Goal: Transaction & Acquisition: Book appointment/travel/reservation

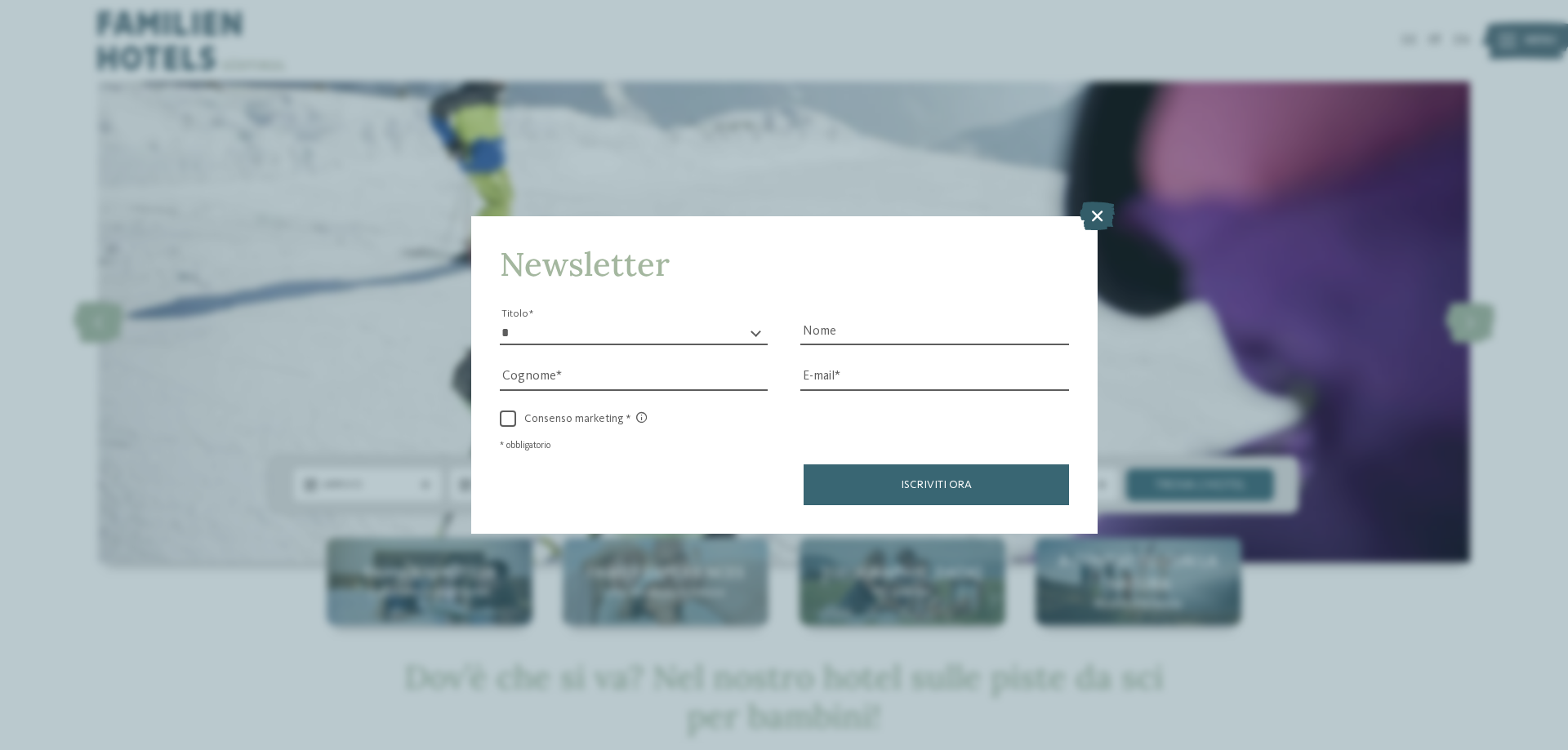
click at [1092, 219] on icon at bounding box center [1098, 216] width 35 height 29
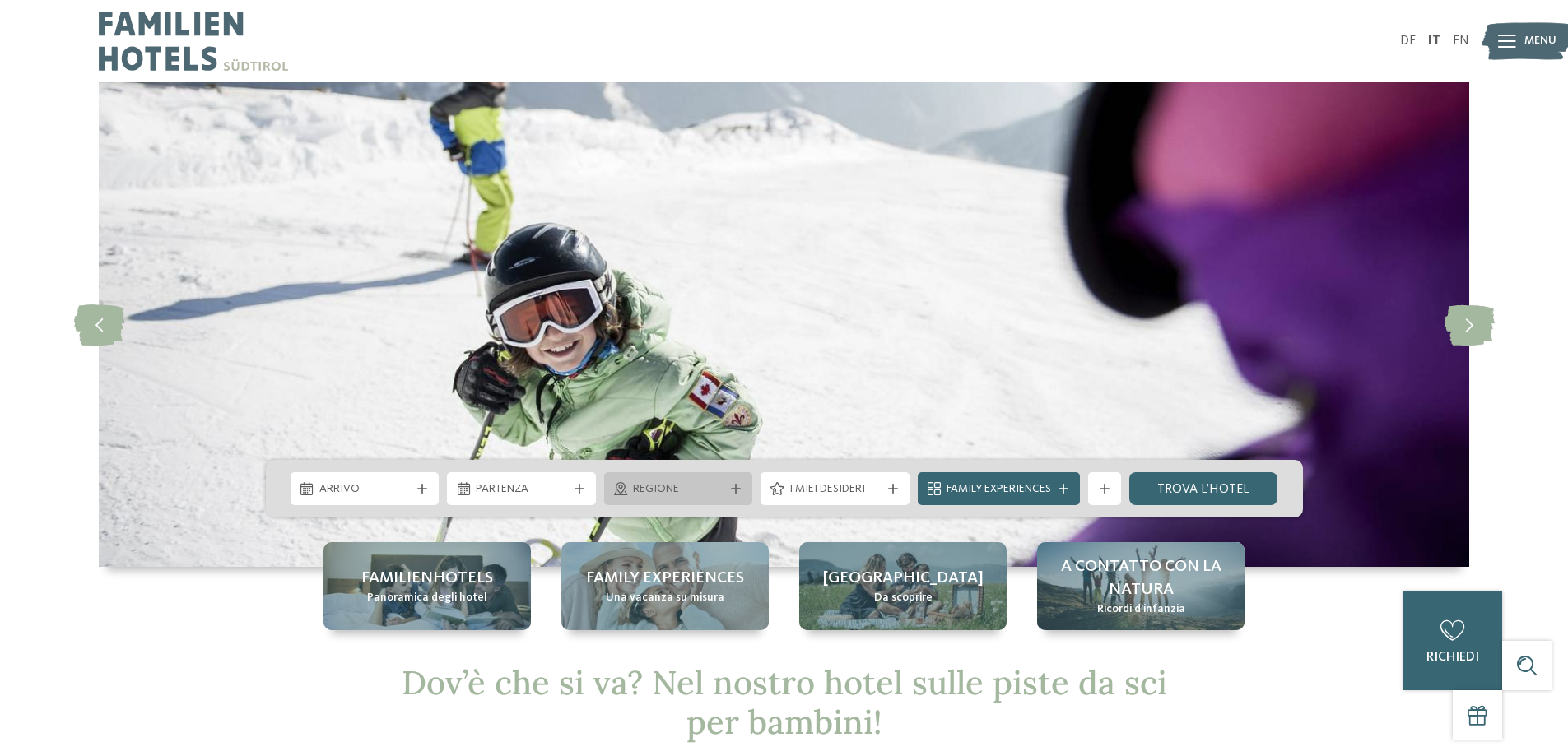
click at [702, 481] on div "Regione" at bounding box center [678, 489] width 100 height 18
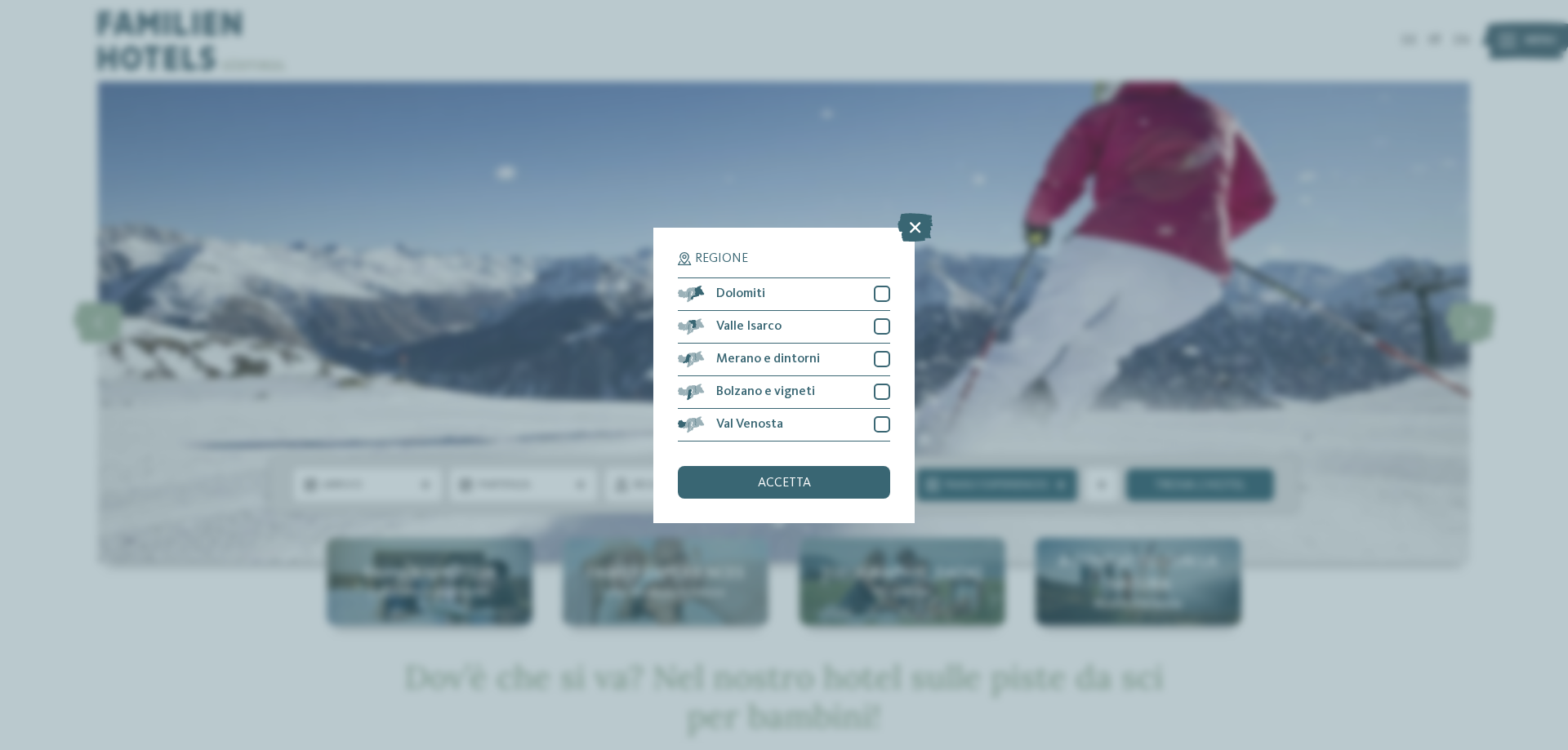
click at [168, 636] on div "Regione Dolomiti" at bounding box center [784, 375] width 1568 height 750
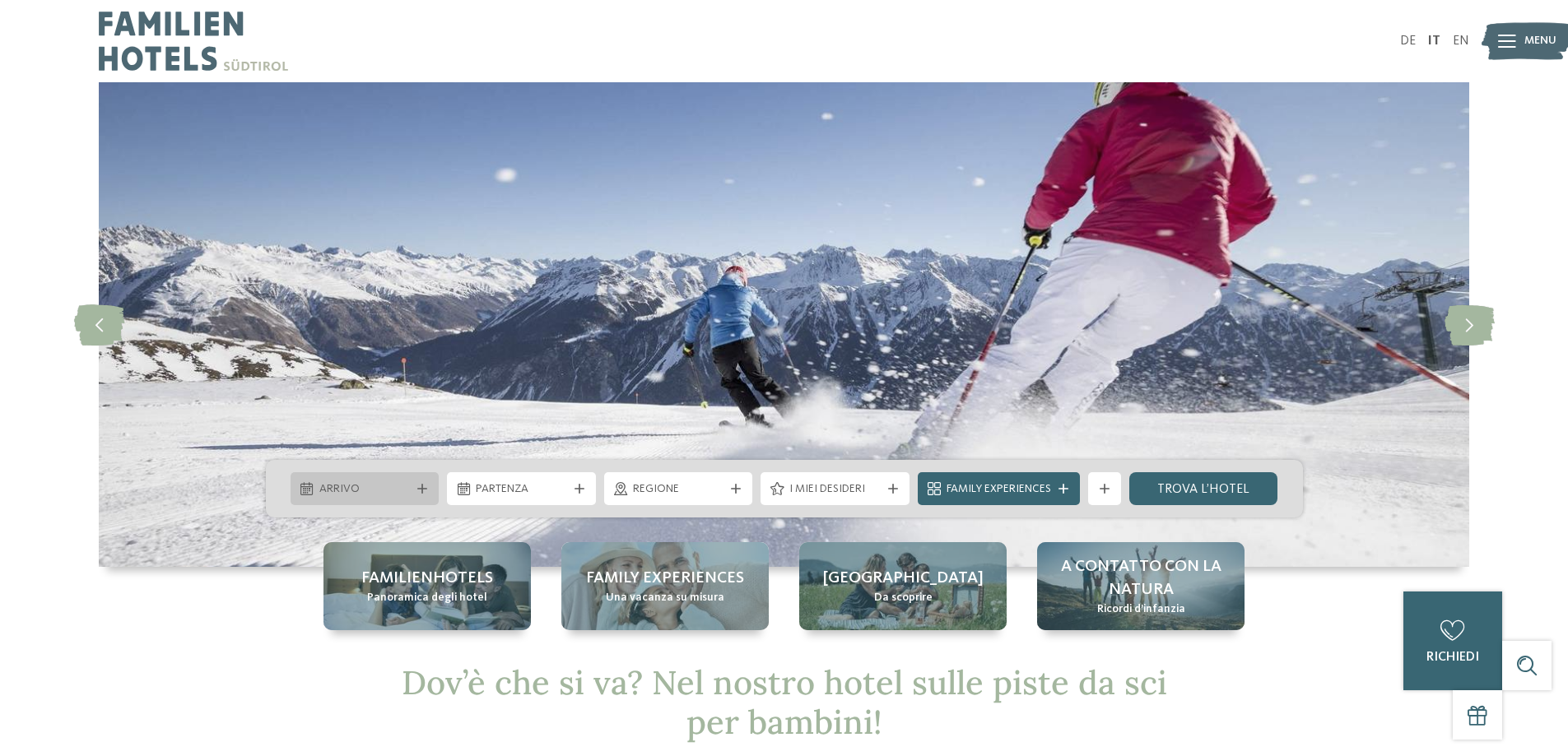
click at [421, 489] on icon at bounding box center [422, 488] width 10 height 10
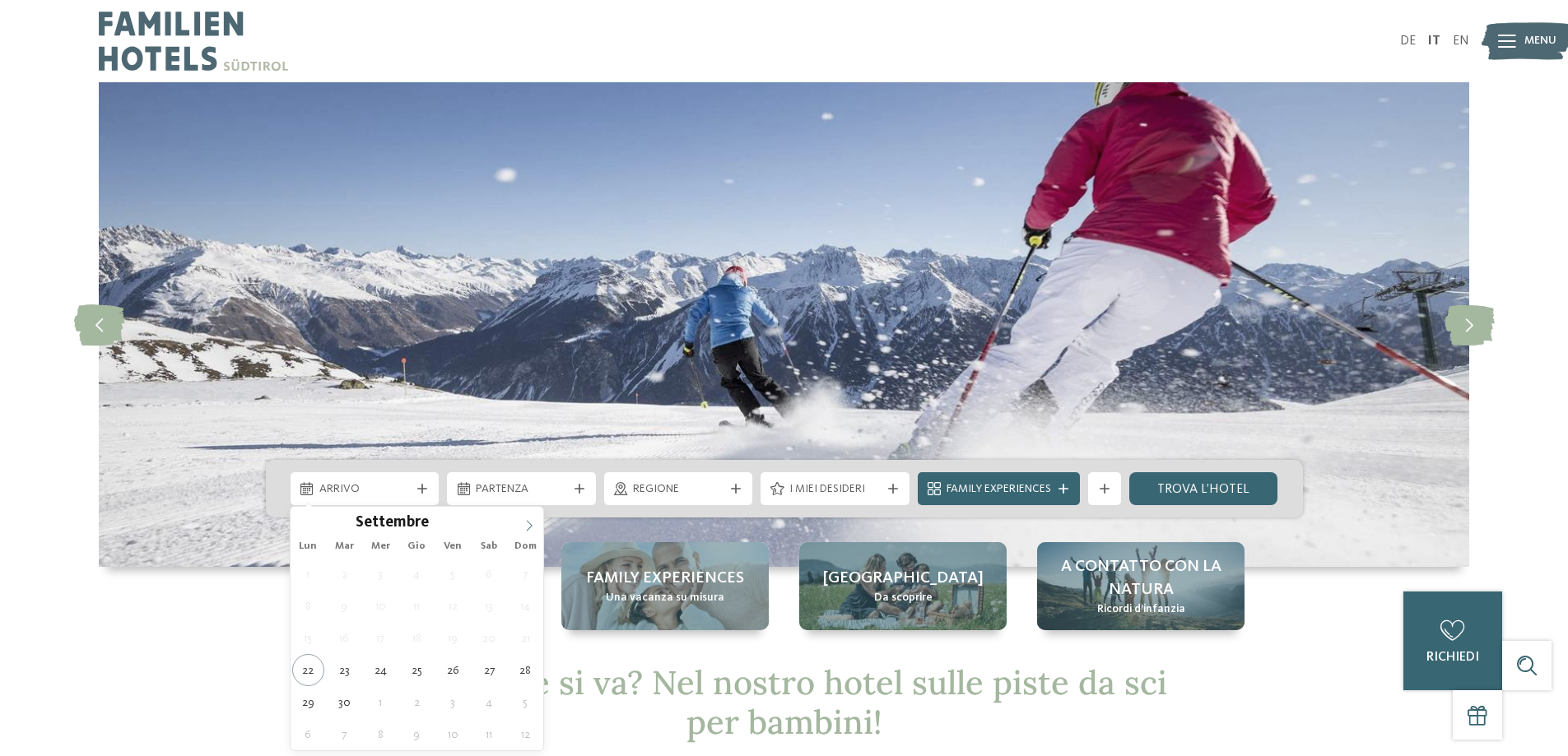
click at [524, 523] on icon at bounding box center [529, 525] width 11 height 11
type input "****"
click at [524, 523] on icon at bounding box center [529, 525] width 11 height 11
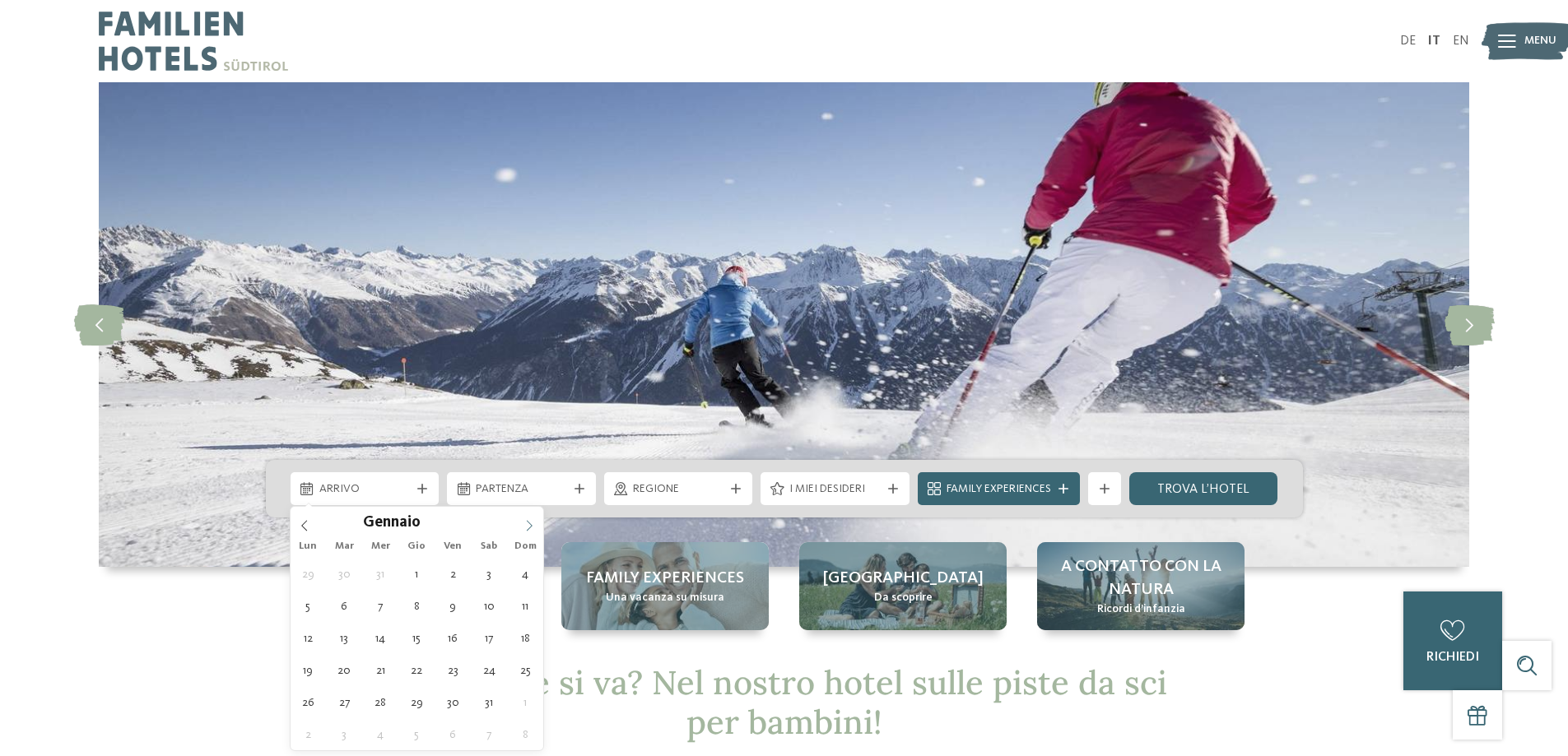
click at [524, 523] on icon at bounding box center [529, 525] width 11 height 11
type div "14.02.2026"
type input "****"
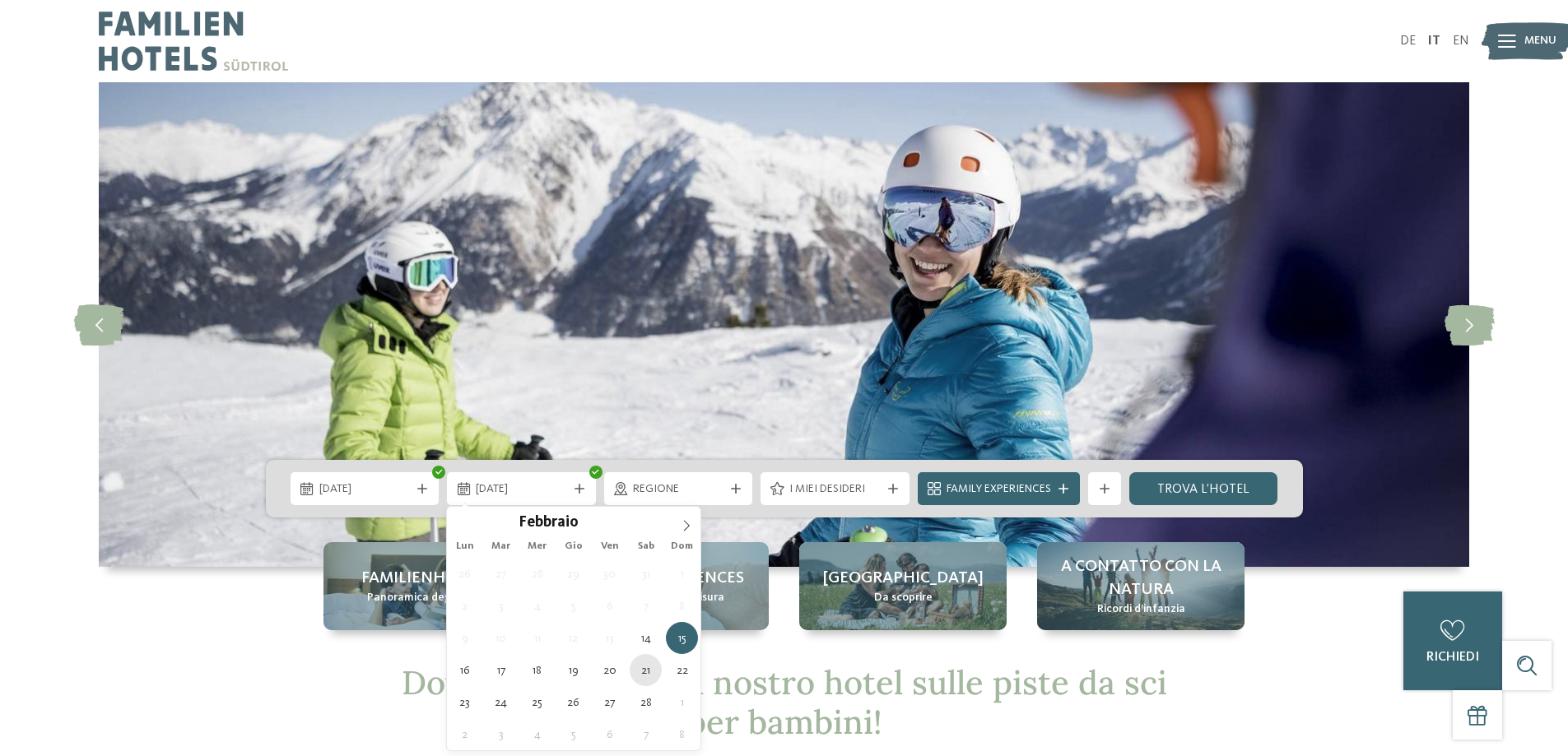
type div "21.02.2026"
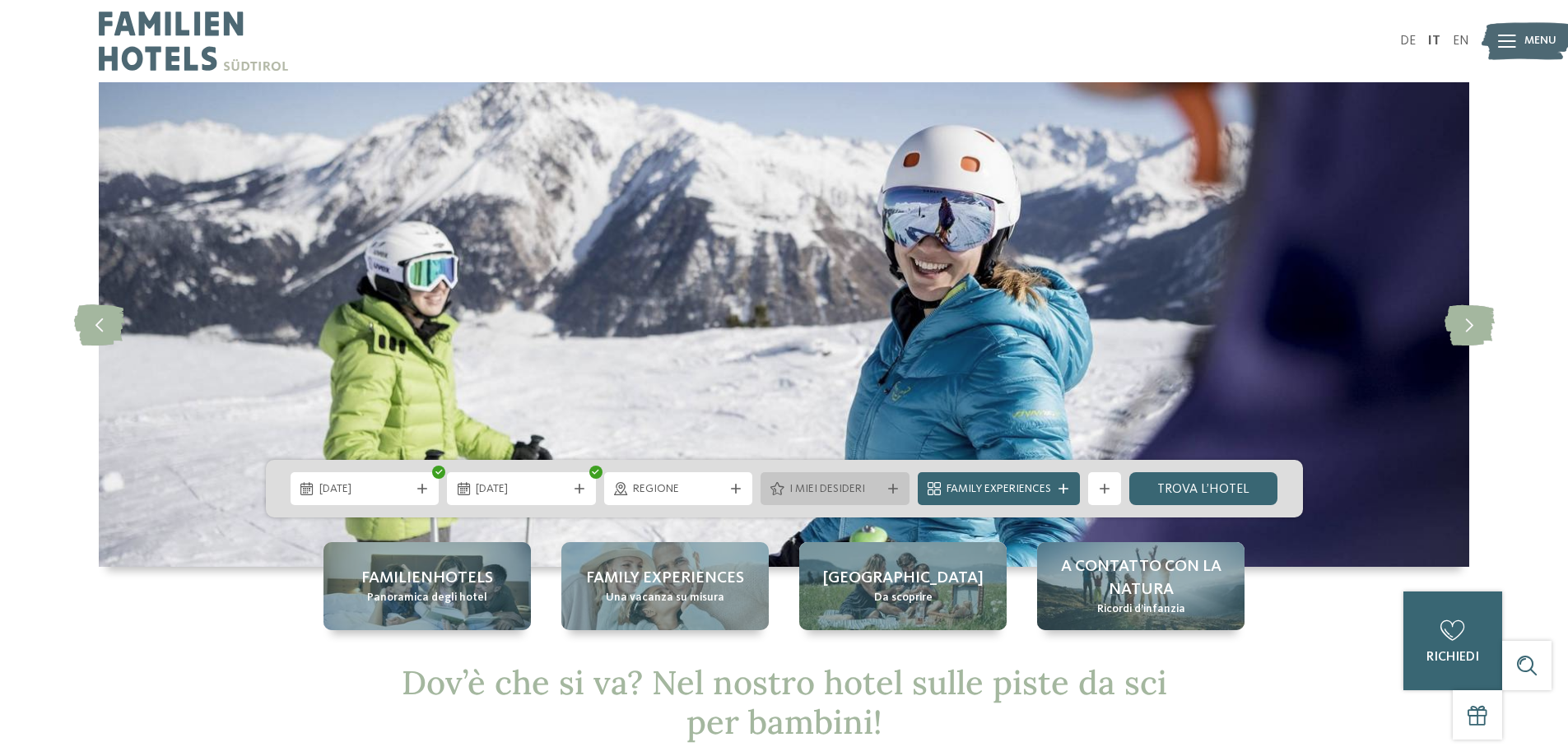
click at [864, 489] on span "I miei desideri" at bounding box center [835, 490] width 91 height 17
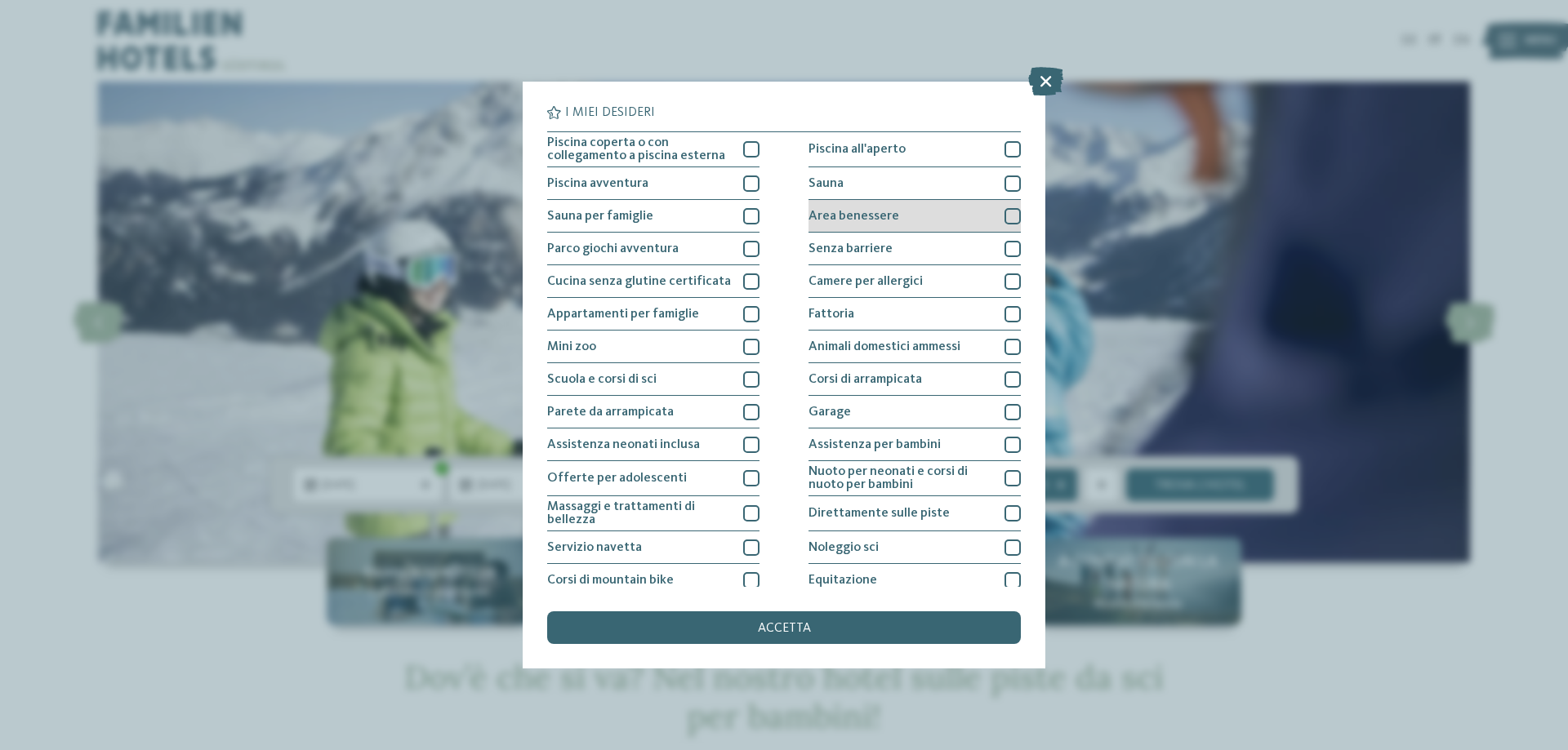
click at [963, 214] on div "Area benessere" at bounding box center [915, 216] width 212 height 32
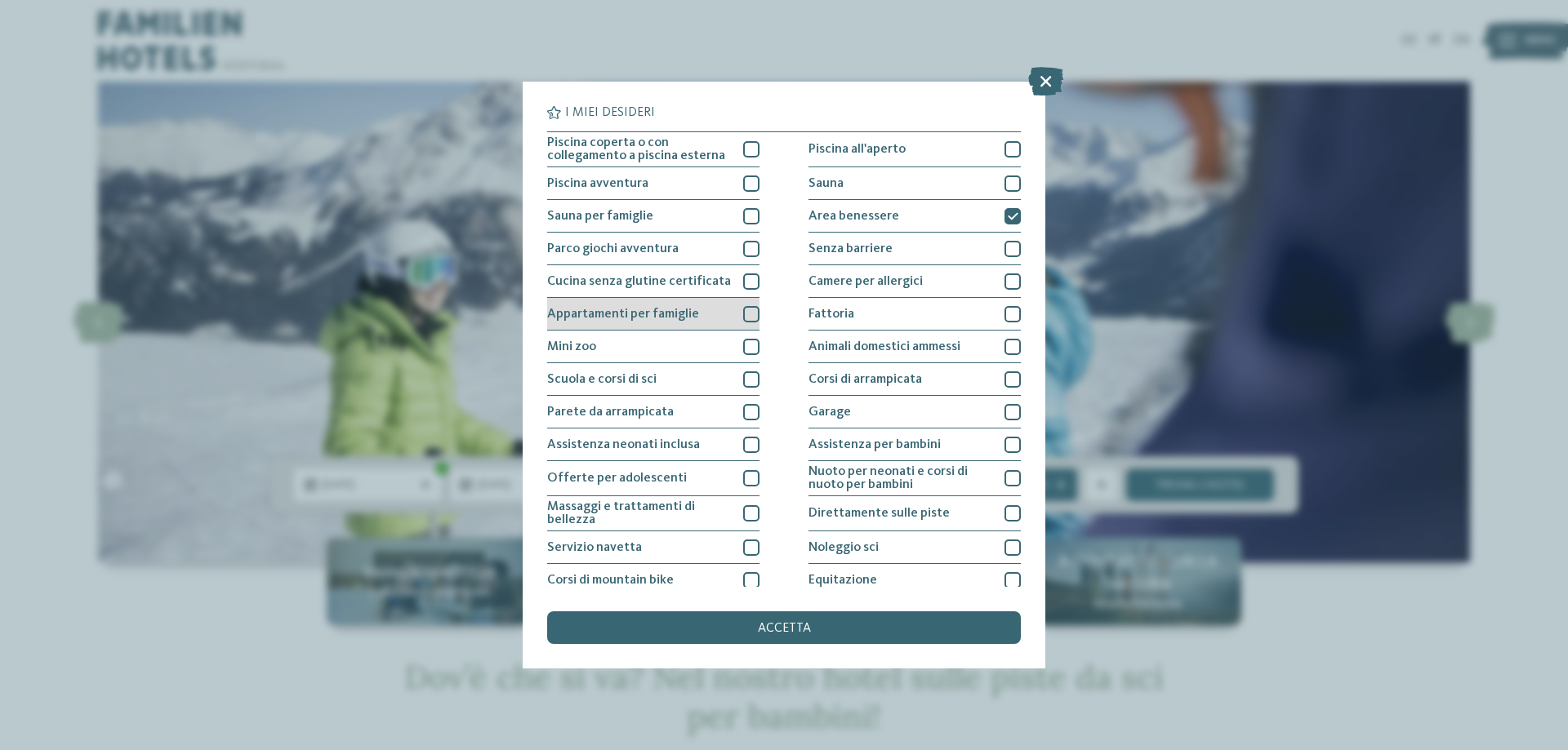
click at [748, 314] on div at bounding box center [751, 314] width 17 height 17
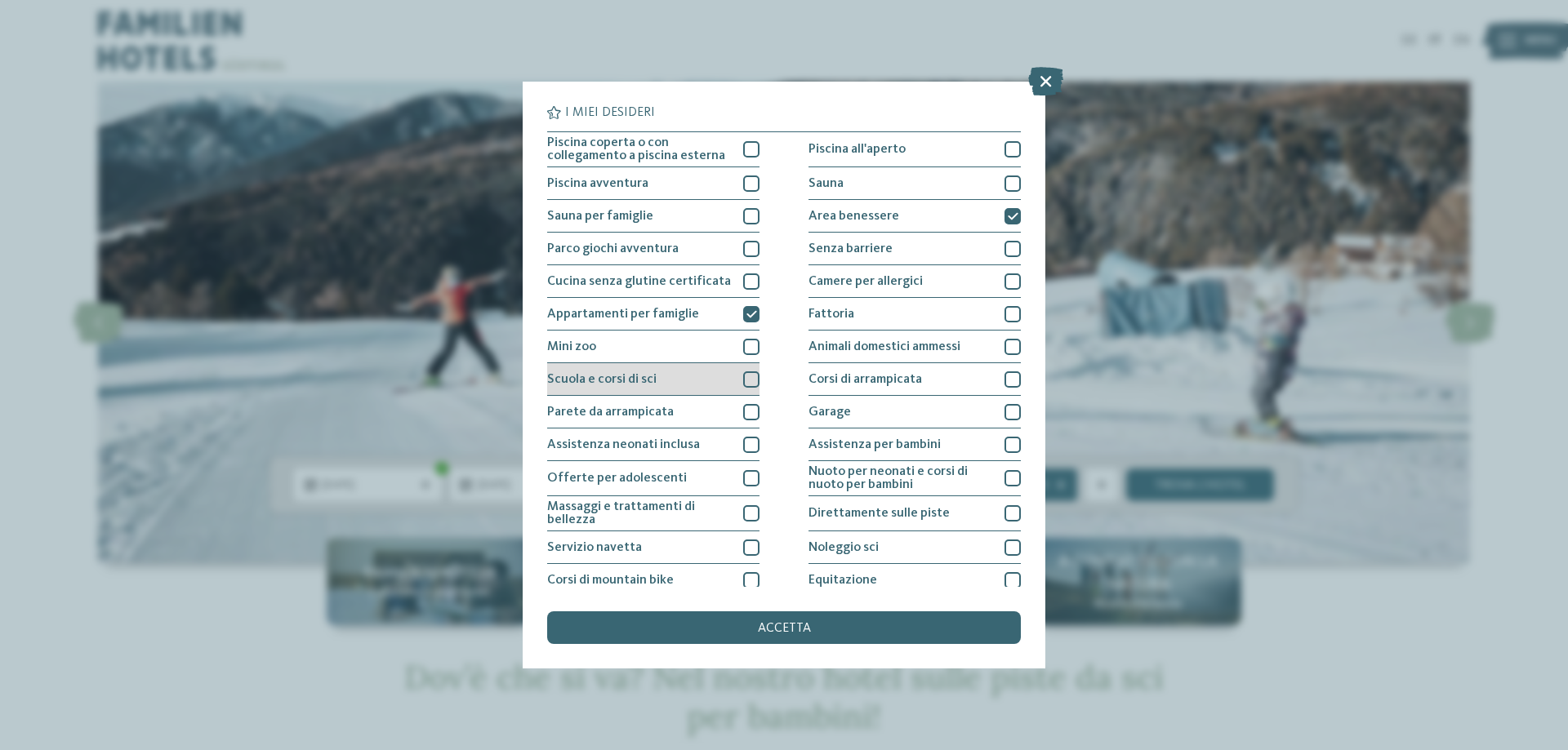
click at [743, 384] on div at bounding box center [751, 380] width 17 height 17
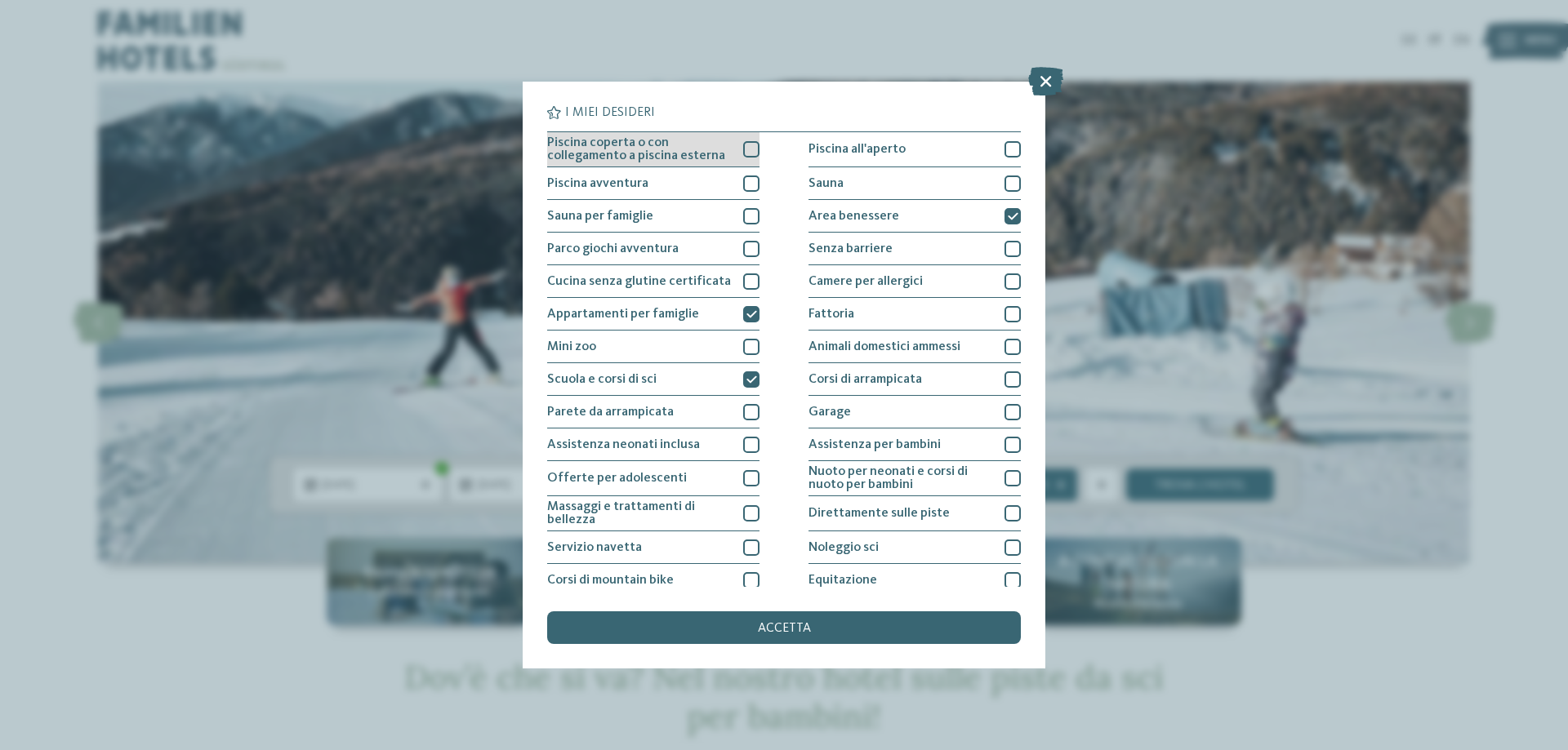
click at [744, 153] on div at bounding box center [751, 149] width 17 height 17
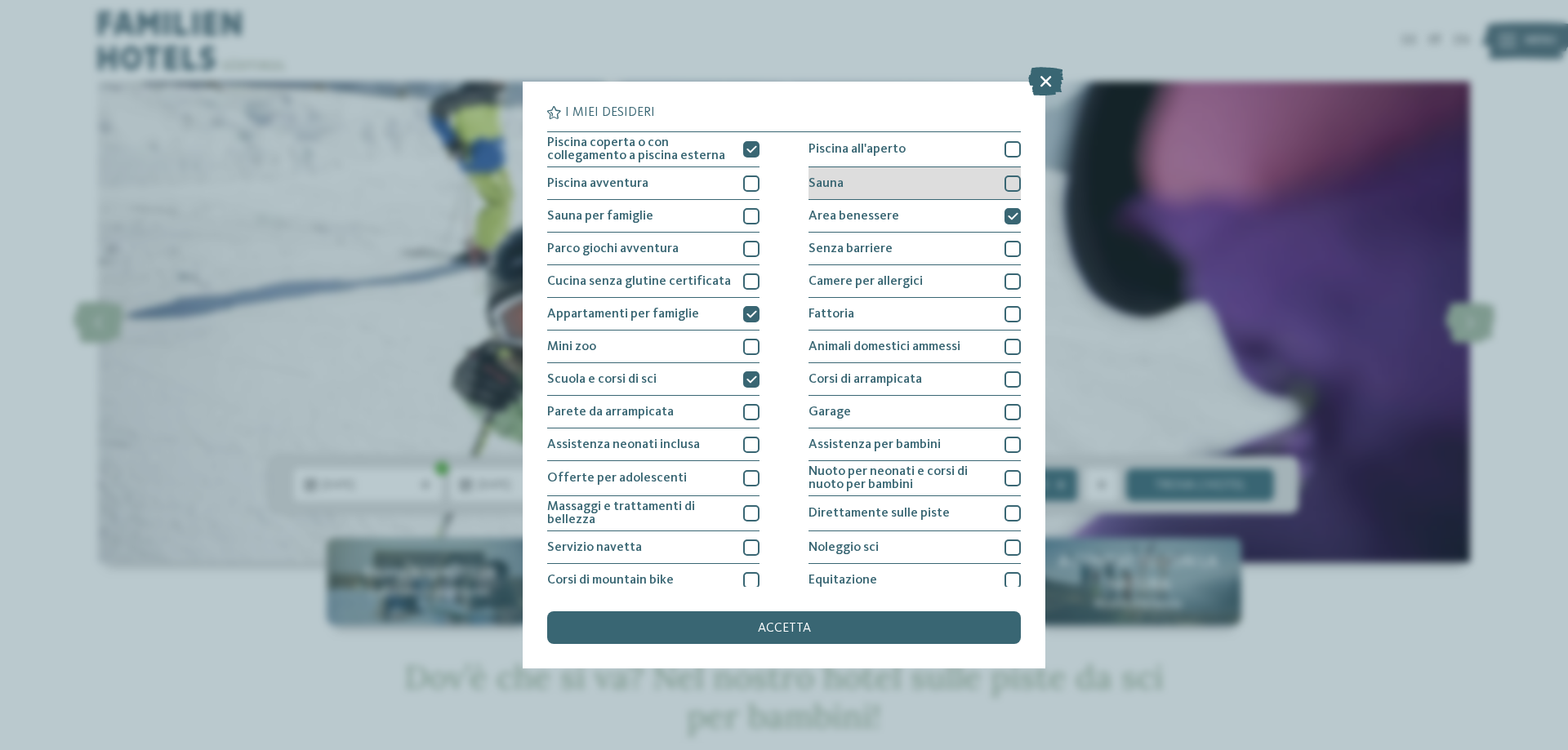
click at [911, 188] on div "Sauna" at bounding box center [915, 183] width 212 height 32
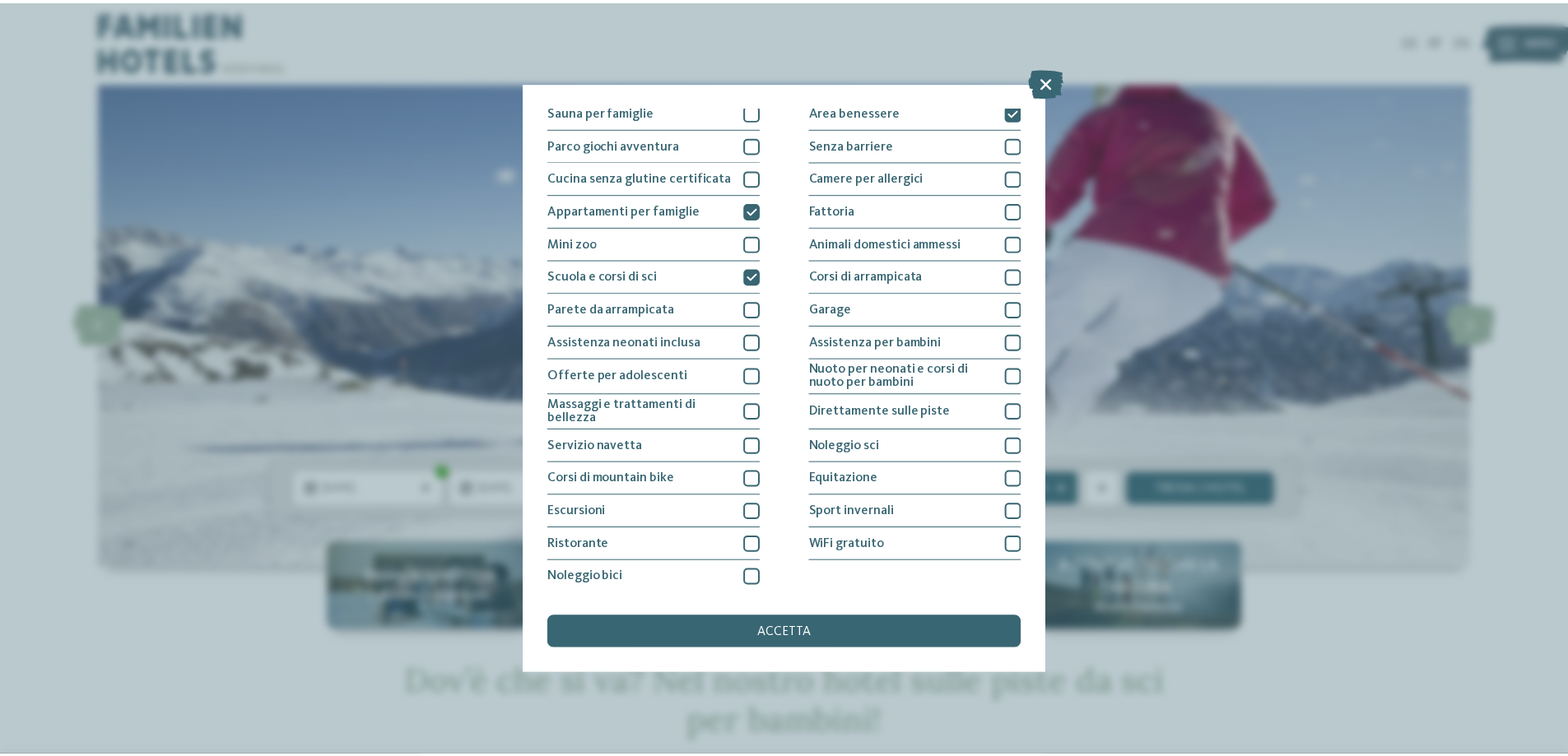
scroll to position [109, 0]
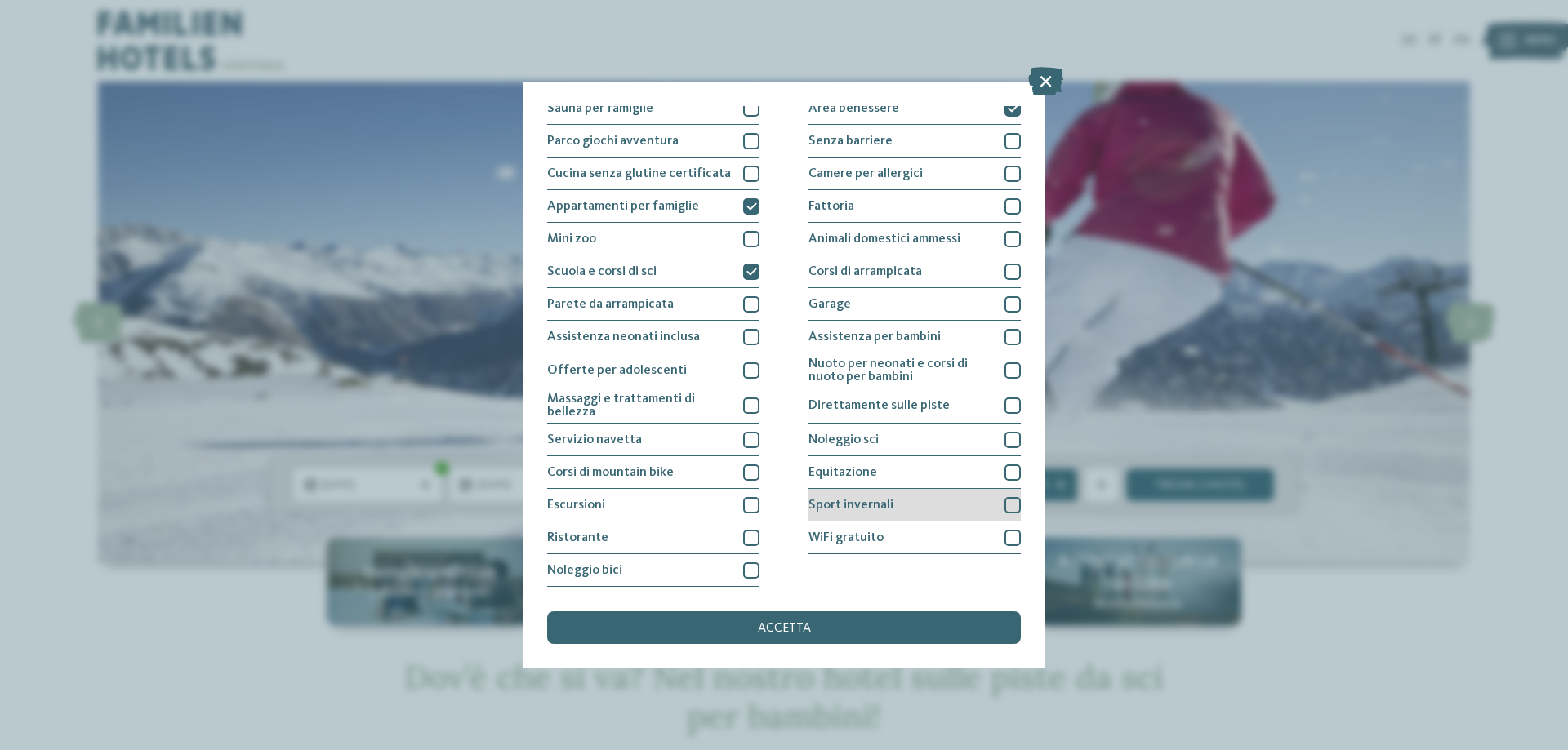
click at [1005, 511] on div at bounding box center [1013, 505] width 17 height 17
click at [996, 532] on div "WiFi gratuito" at bounding box center [915, 538] width 212 height 32
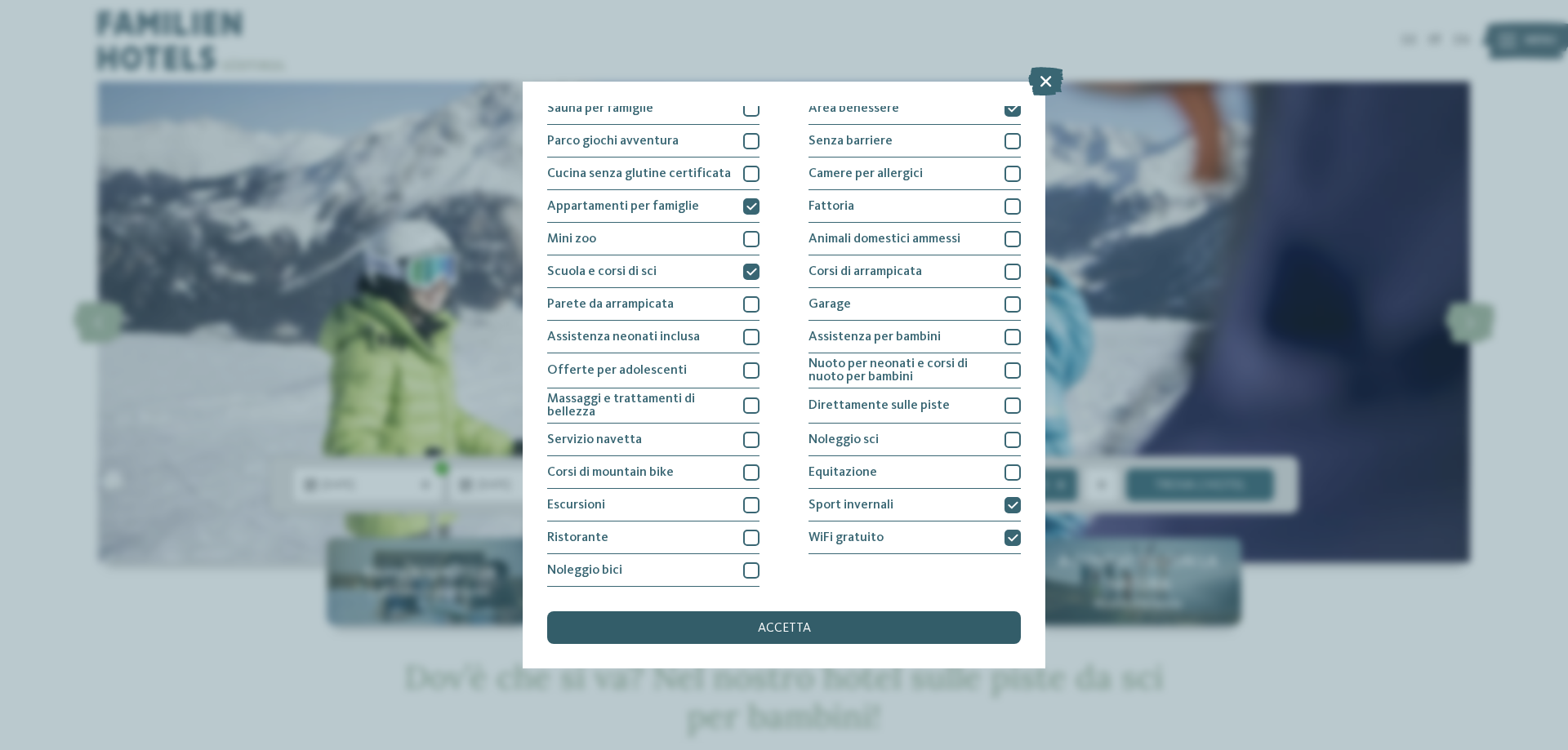
click at [815, 632] on div "accetta" at bounding box center [784, 627] width 474 height 32
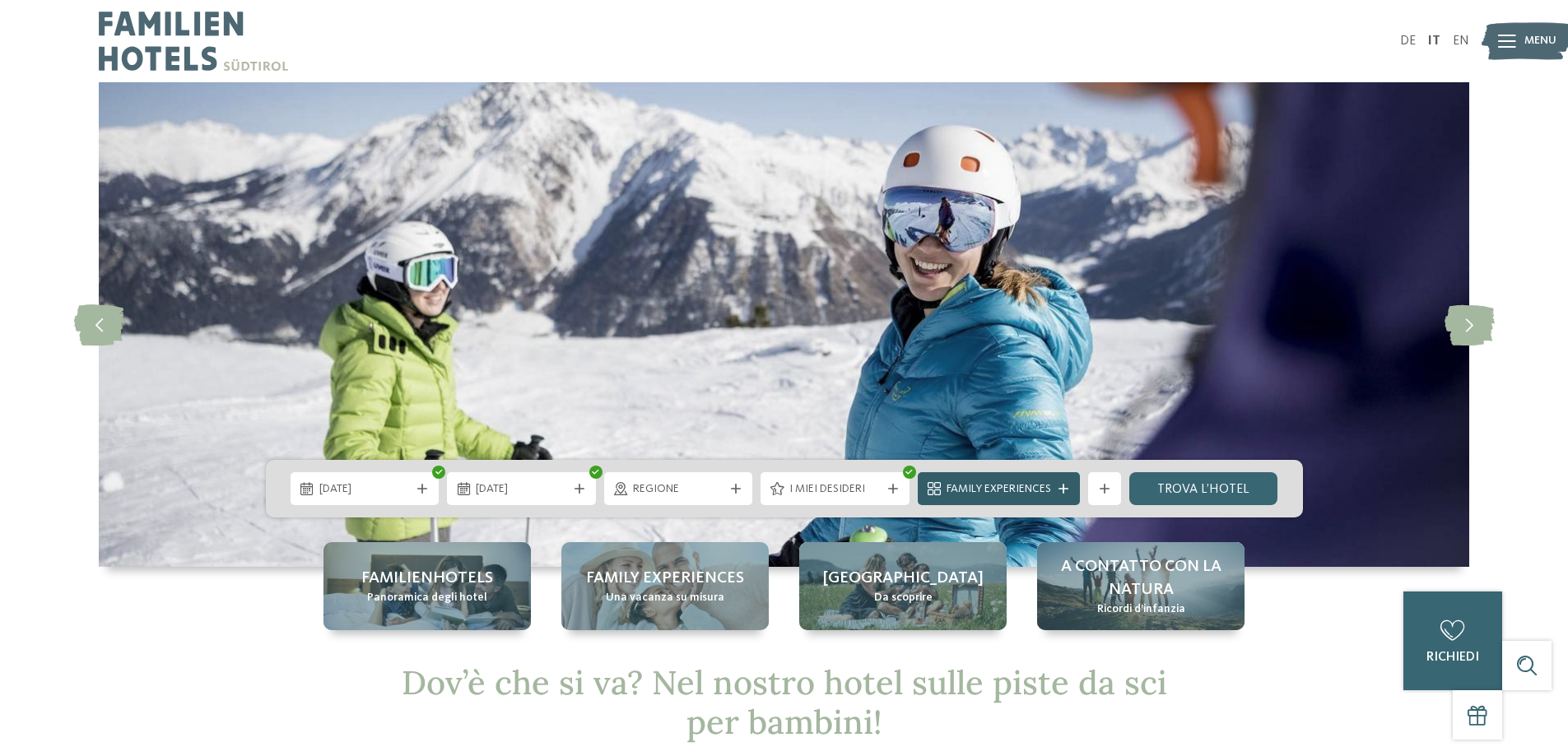
click at [1045, 488] on span "Family Experiences" at bounding box center [998, 490] width 104 height 17
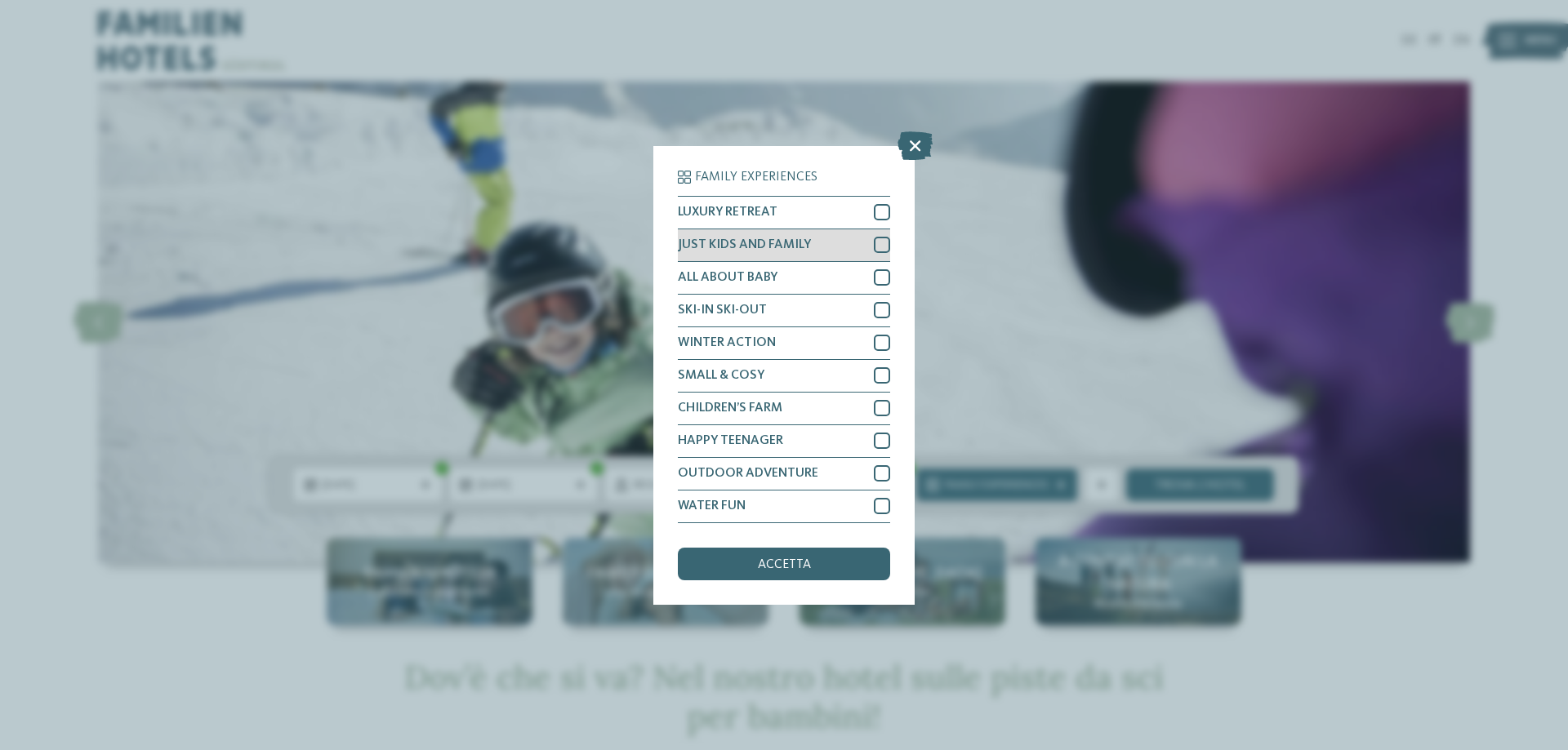
click at [844, 246] on div "JUST KIDS AND FAMILY" at bounding box center [784, 246] width 212 height 32
click at [813, 567] on div "accetta" at bounding box center [784, 564] width 212 height 32
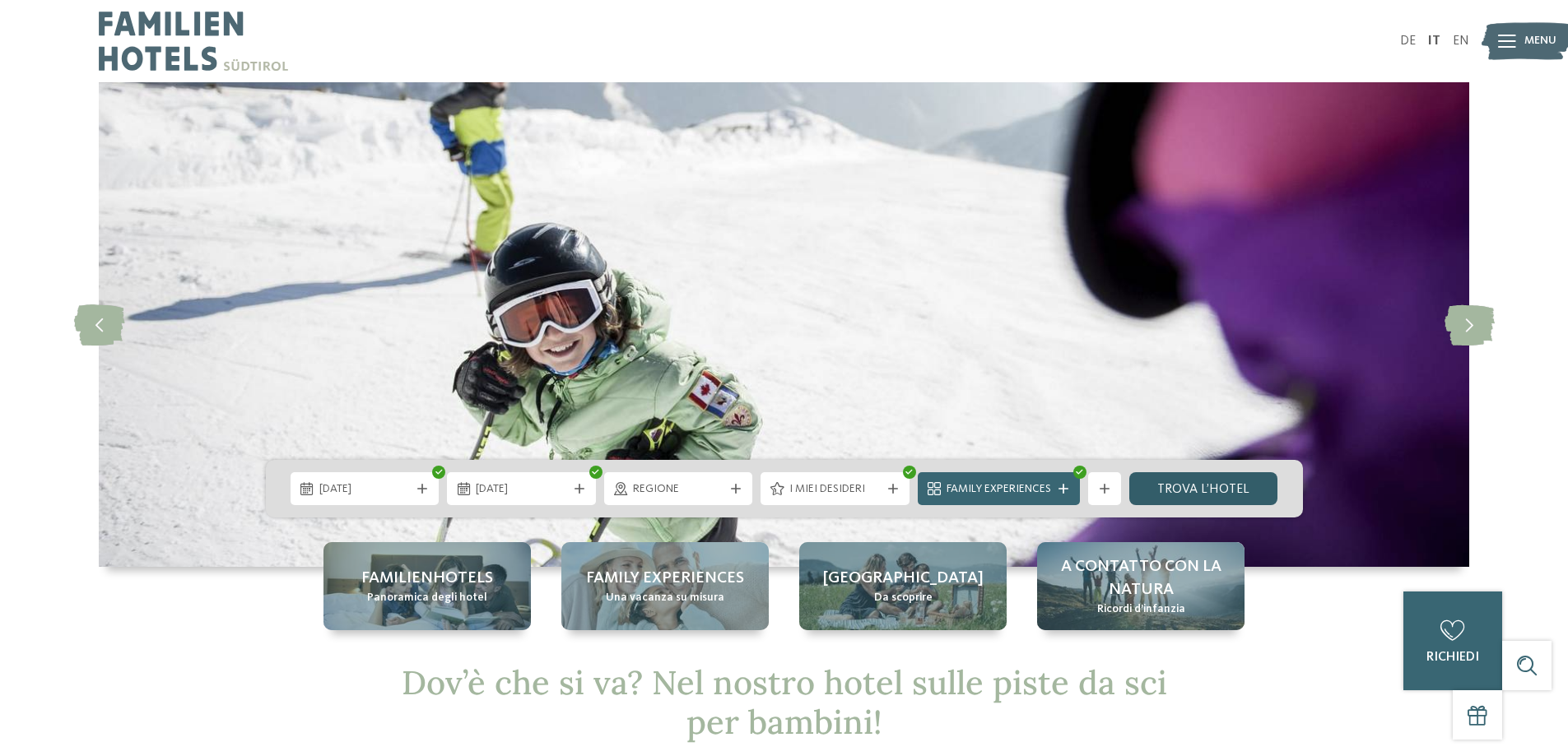
click at [1195, 488] on link "trova l’hotel" at bounding box center [1204, 488] width 149 height 33
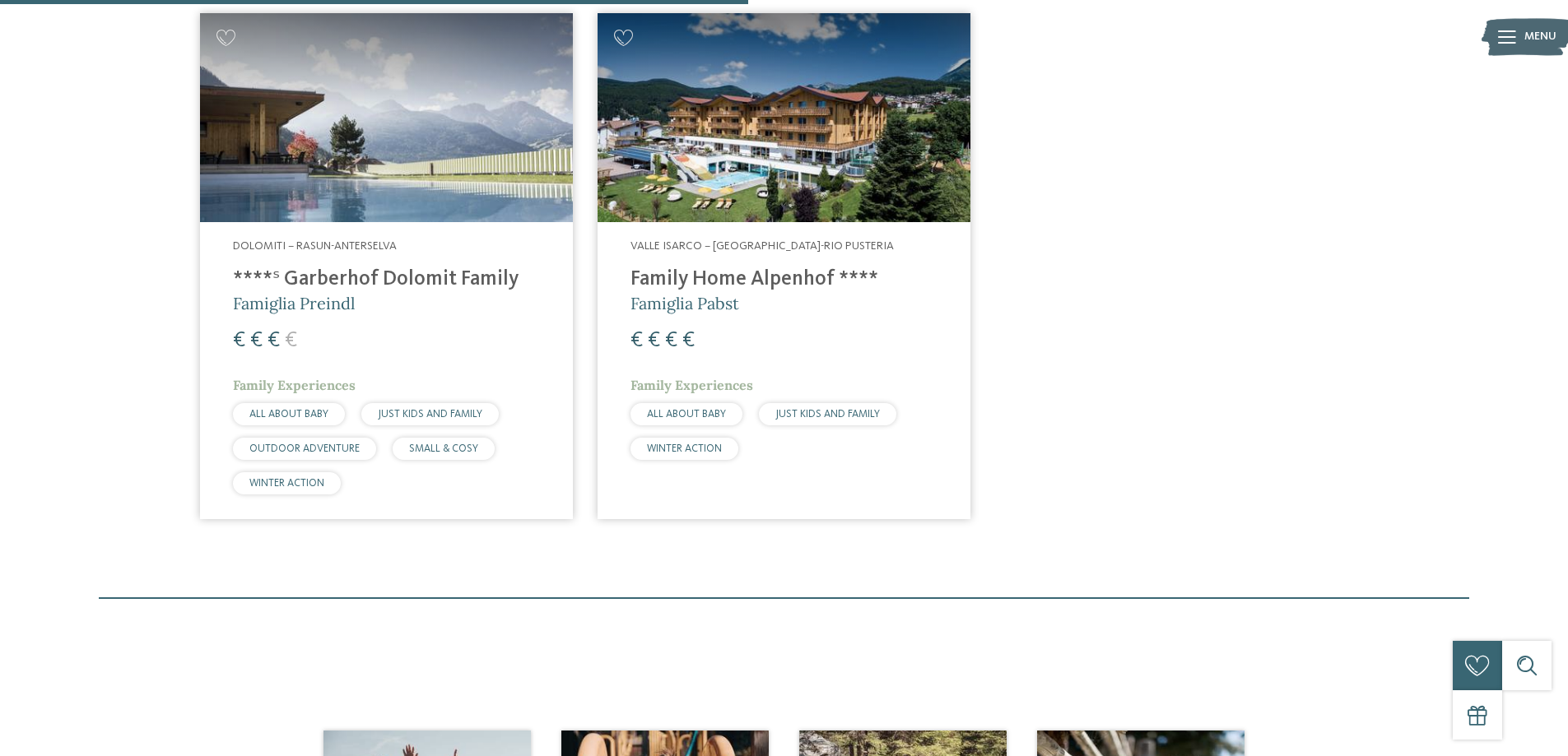
scroll to position [644, 0]
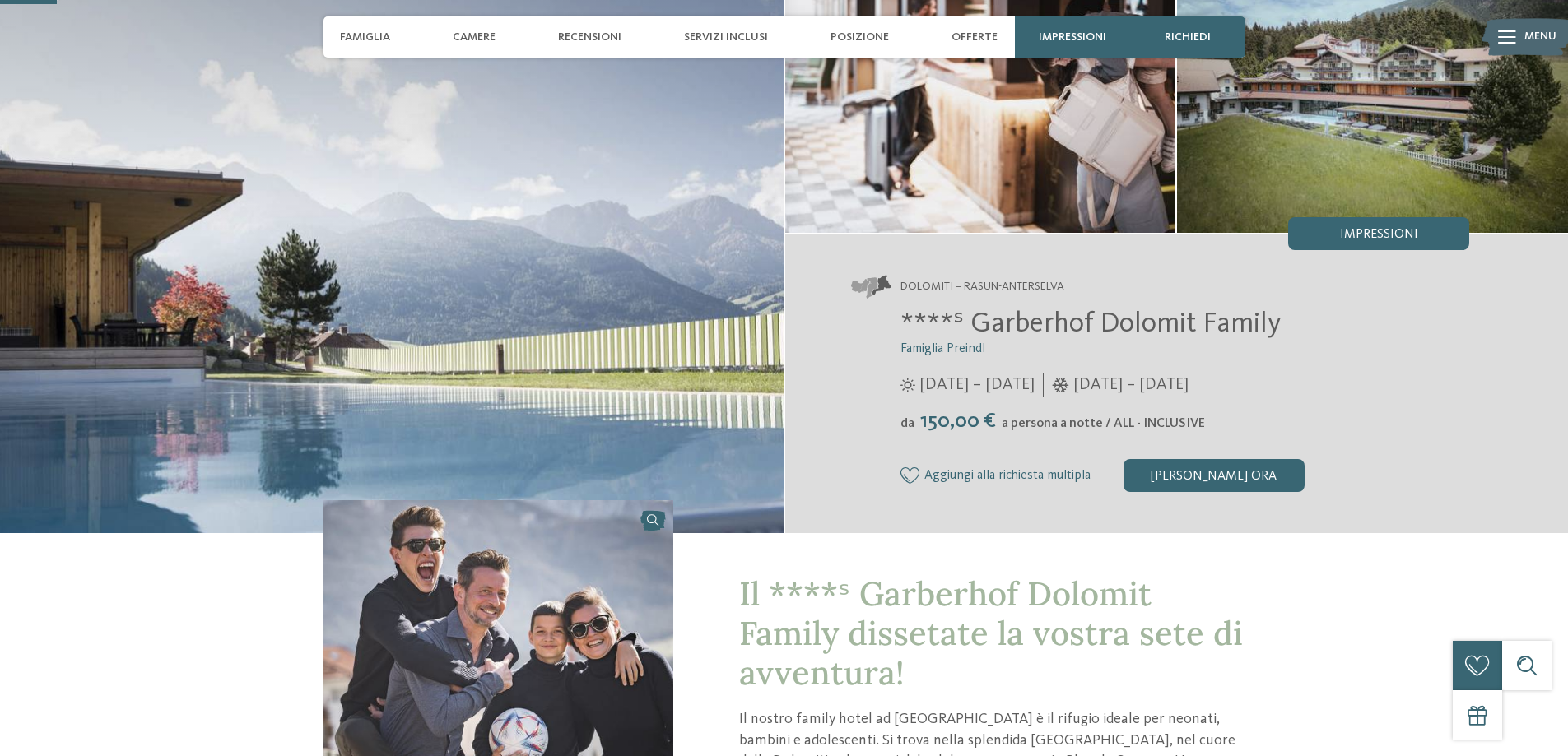
scroll to position [247, 0]
